Goal: Information Seeking & Learning: Learn about a topic

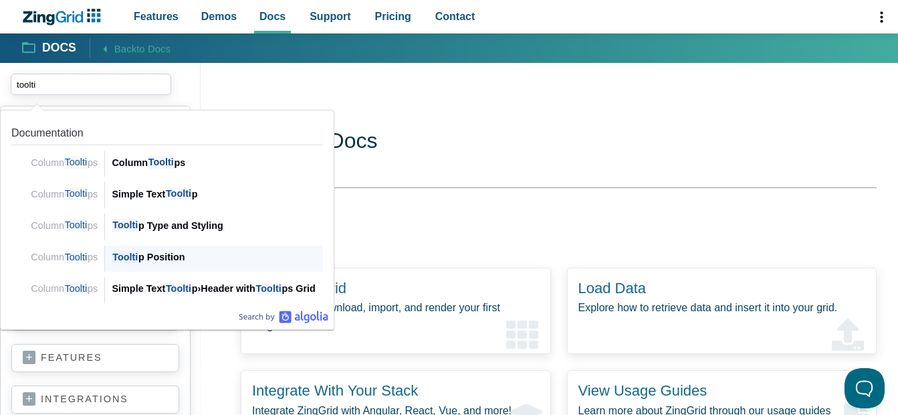
click at [143, 259] on div "Toolti p Position" at bounding box center [217, 257] width 211 height 16
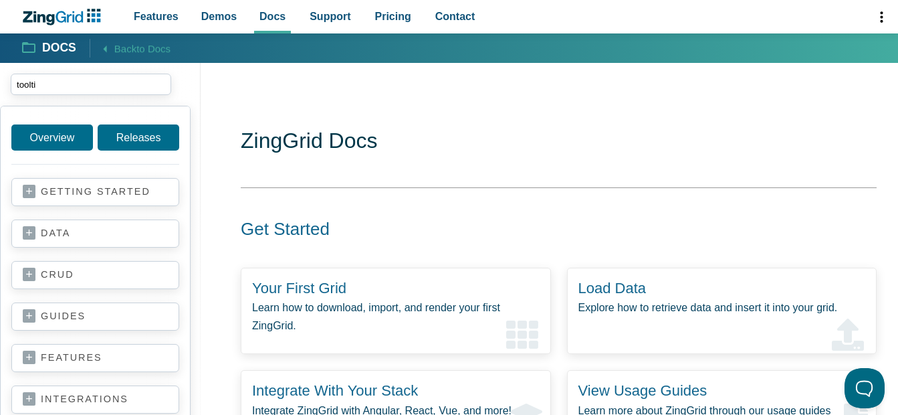
type input "toolti"
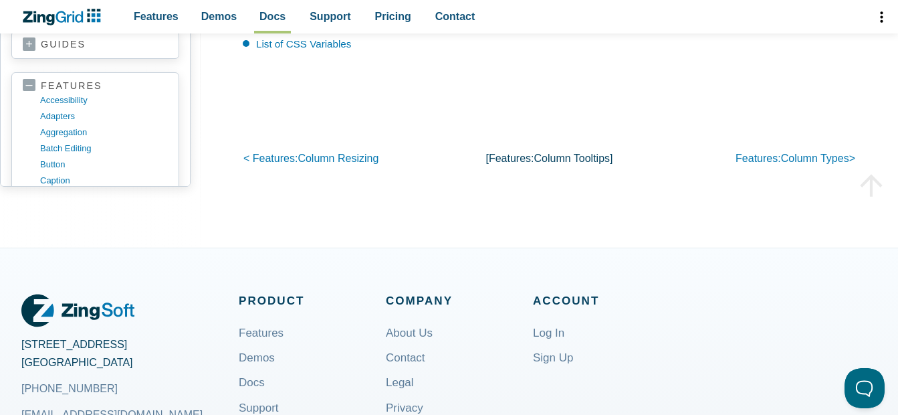
scroll to position [5072, 0]
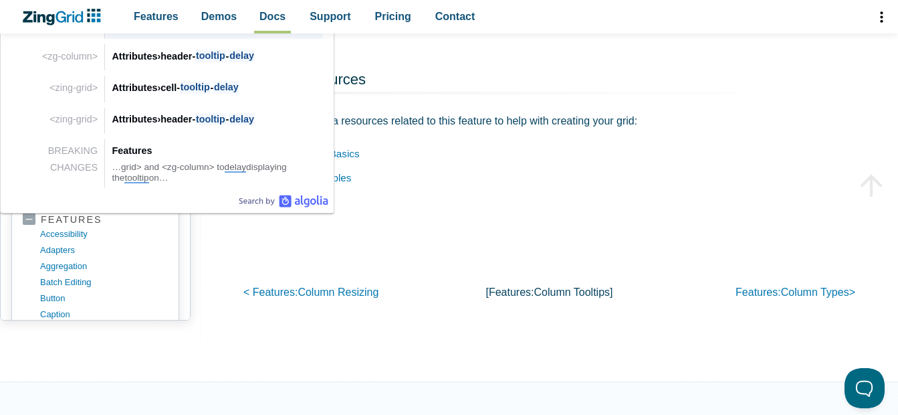
click at [193, 31] on span "tooltip" at bounding box center [195, 24] width 30 height 13
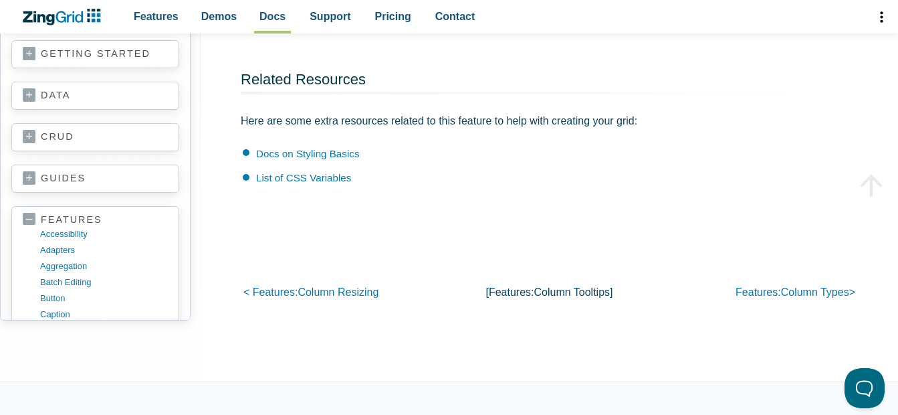
type input "tooltip delay"
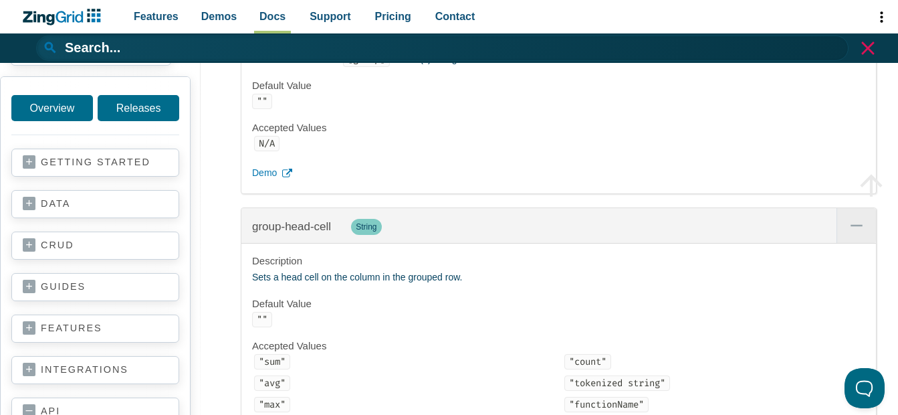
scroll to position [3044, 0]
